Goal: Information Seeking & Learning: Learn about a topic

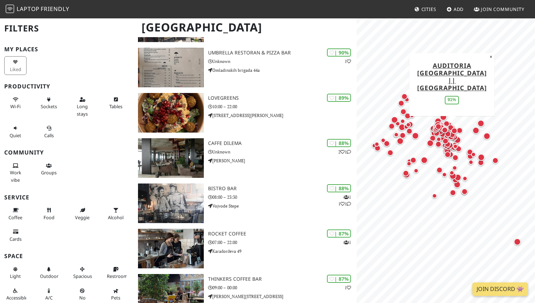
scroll to position [466, 0]
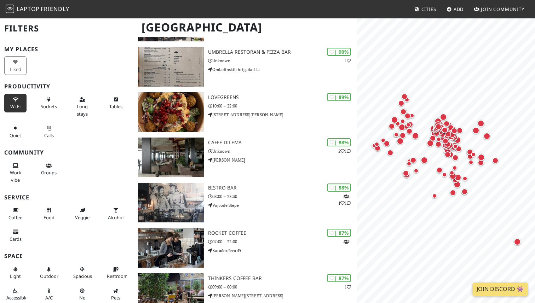
click at [19, 104] on span "Wi-Fi" at bounding box center [15, 106] width 10 height 6
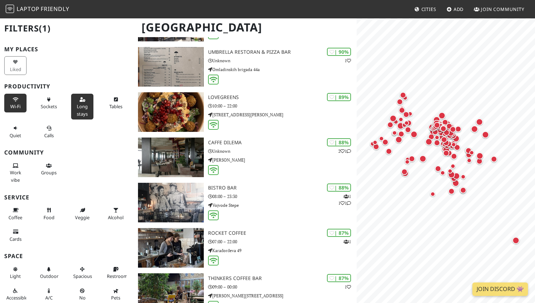
click at [91, 102] on button "Long stays" at bounding box center [82, 107] width 22 height 26
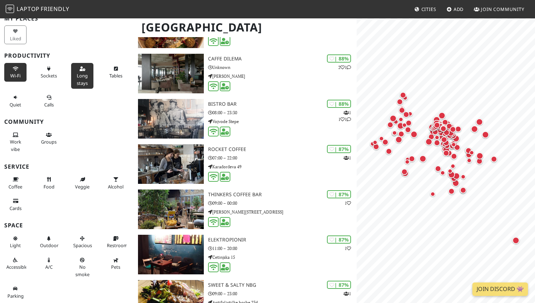
scroll to position [508, 0]
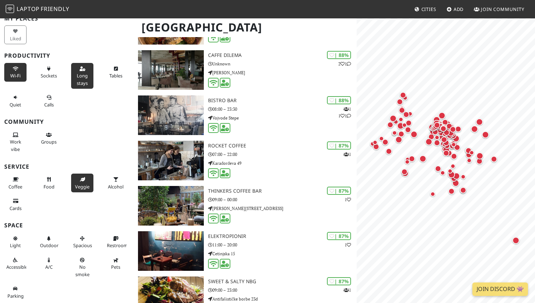
click at [87, 182] on button "Veggie" at bounding box center [82, 183] width 22 height 19
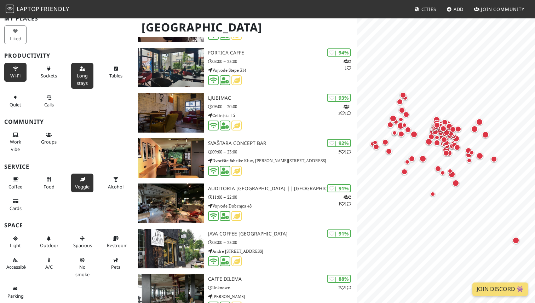
scroll to position [556, 0]
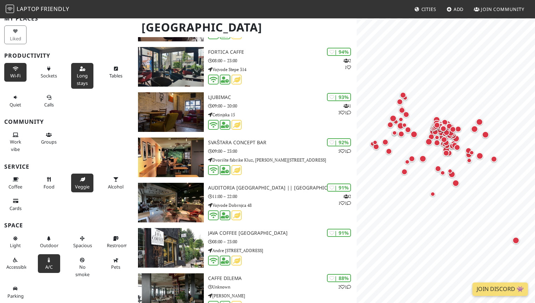
click at [50, 265] on span "A/C" at bounding box center [48, 267] width 7 height 6
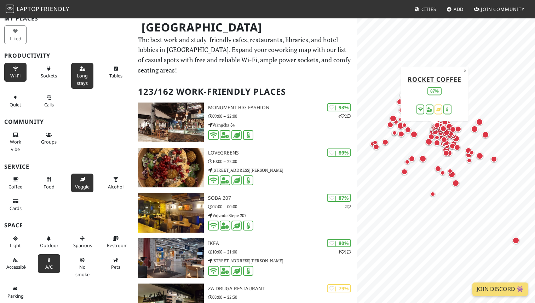
scroll to position [0, 0]
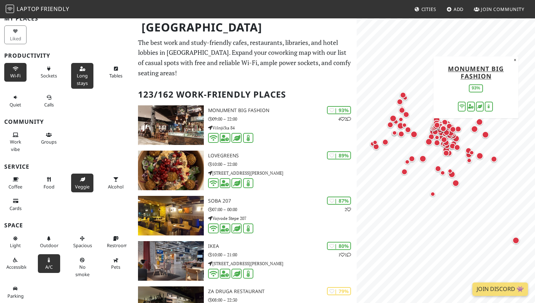
click at [283, 87] on h2 "123/162 Work-Friendly Places" at bounding box center [245, 95] width 214 height 22
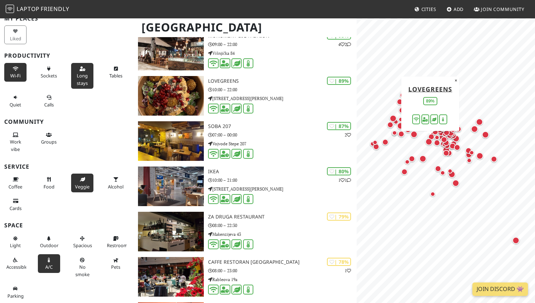
scroll to position [75, 0]
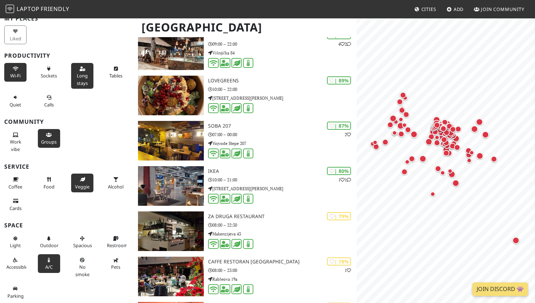
click at [48, 136] on icon at bounding box center [49, 135] width 6 height 5
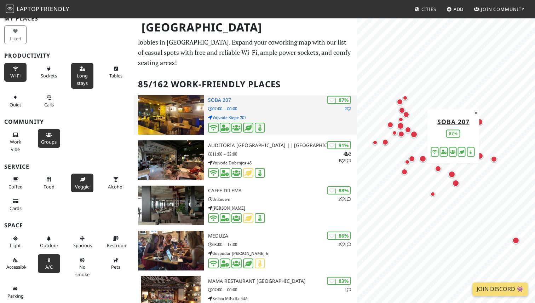
scroll to position [0, 0]
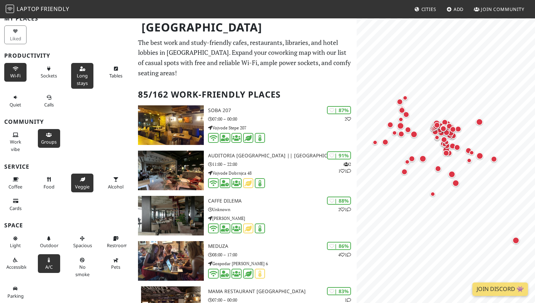
click at [317, 66] on p "The best work and study-friendly cafes, restaurants, libraries, and hotel lobbi…" at bounding box center [245, 57] width 214 height 41
click at [303, 78] on p "The best work and study-friendly cafes, restaurants, libraries, and hotel lobbi…" at bounding box center [245, 57] width 214 height 41
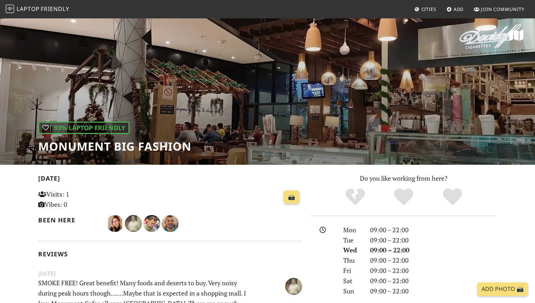
click at [221, 107] on div "| 93% Laptop Friendly Monument Big Fashion" at bounding box center [267, 91] width 535 height 147
click at [158, 110] on div "| 93% Laptop Friendly Monument Big Fashion" at bounding box center [267, 91] width 535 height 147
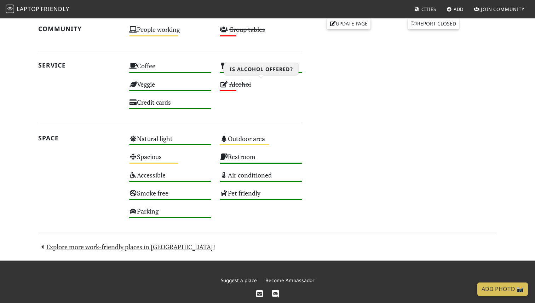
scroll to position [342, 0]
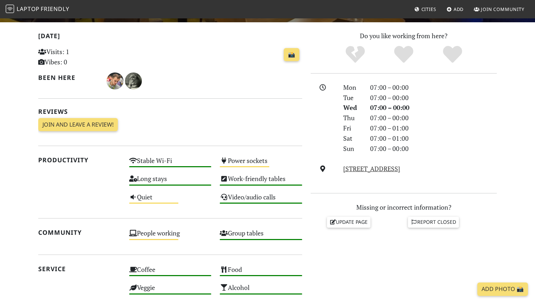
scroll to position [144, 0]
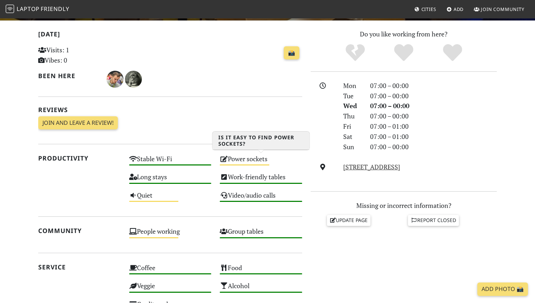
click at [237, 160] on div "Power sockets Medium" at bounding box center [260, 162] width 91 height 18
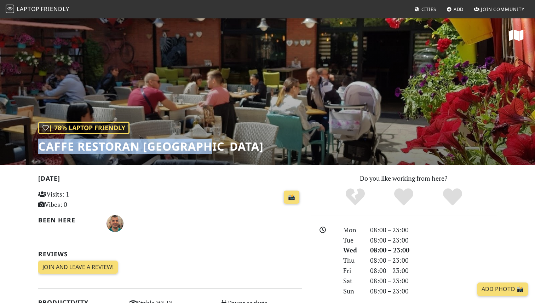
drag, startPoint x: 223, startPoint y: 146, endPoint x: 11, endPoint y: 153, distance: 213.0
click at [11, 153] on div "| 78% Laptop Friendly Caffe Restoran [GEOGRAPHIC_DATA]" at bounding box center [267, 91] width 535 height 147
copy h1 "Caffe Restoran [GEOGRAPHIC_DATA]"
